Goal: Find contact information: Find contact information

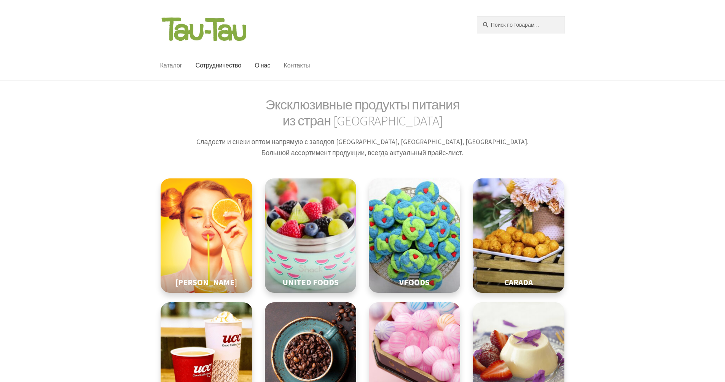
click at [291, 77] on link "Контакты" at bounding box center [297, 66] width 38 height 30
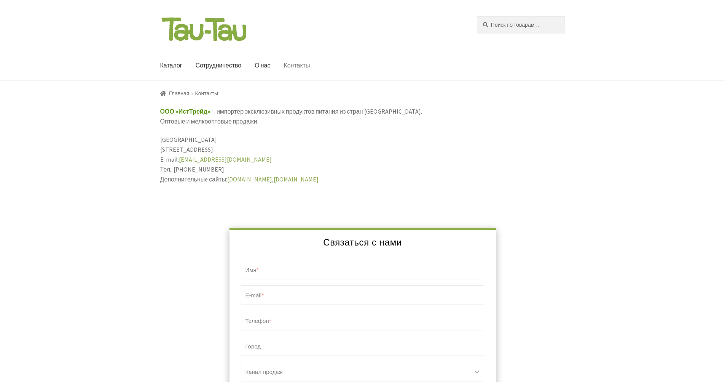
scroll to position [38, 0]
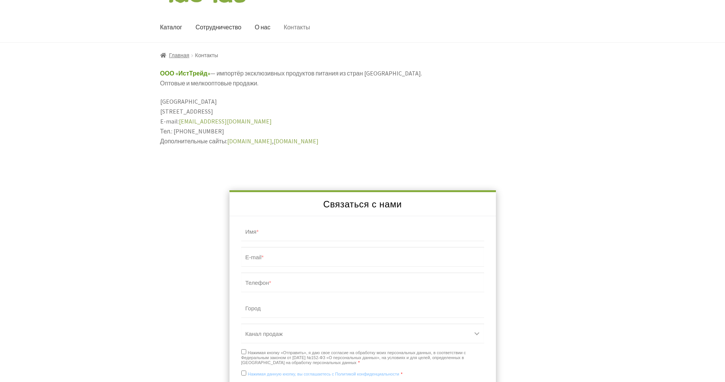
click at [249, 374] on link "Нажимая данную кнопку, вы соглашаетесь с Политикой конфиденциальности" at bounding box center [324, 373] width 152 height 5
checkbox input "true"
